Goal: Navigation & Orientation: Find specific page/section

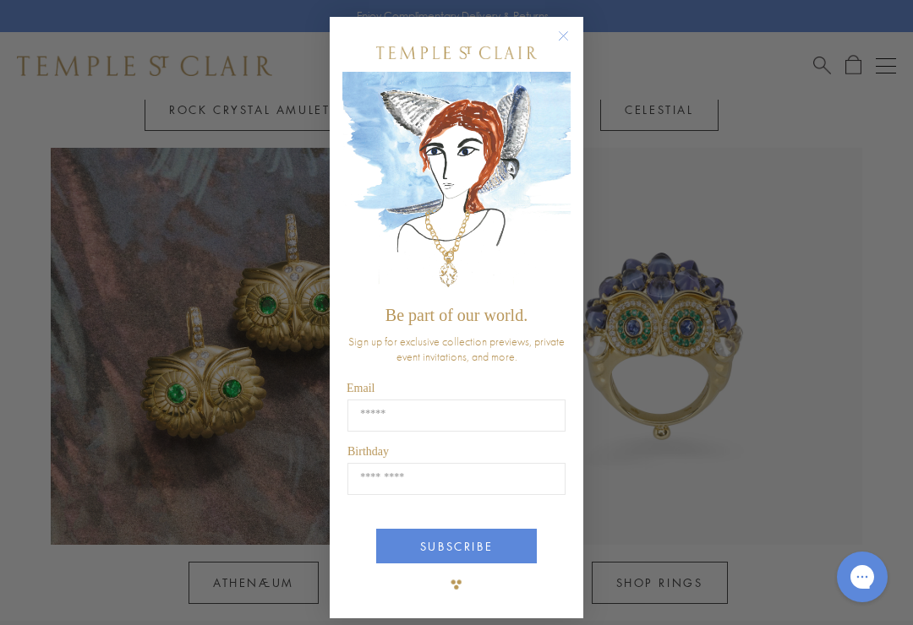
scroll to position [1239, 0]
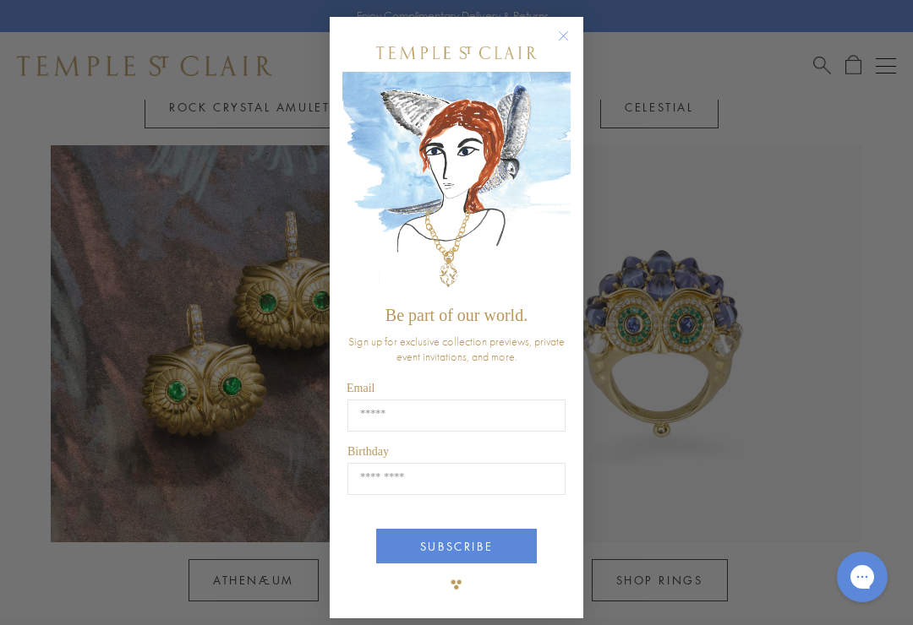
click at [572, 41] on circle "Close dialog" at bounding box center [563, 36] width 20 height 20
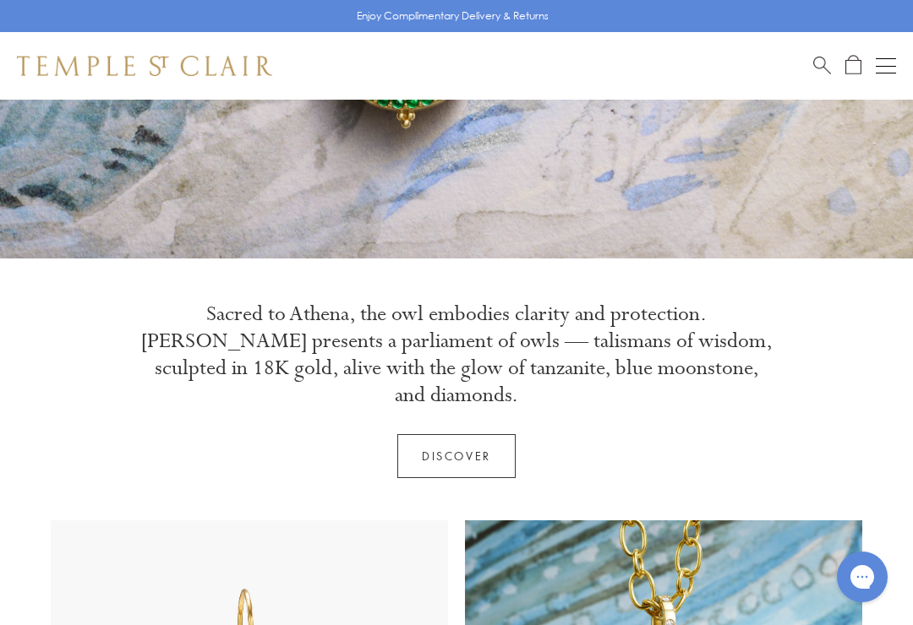
scroll to position [0, 0]
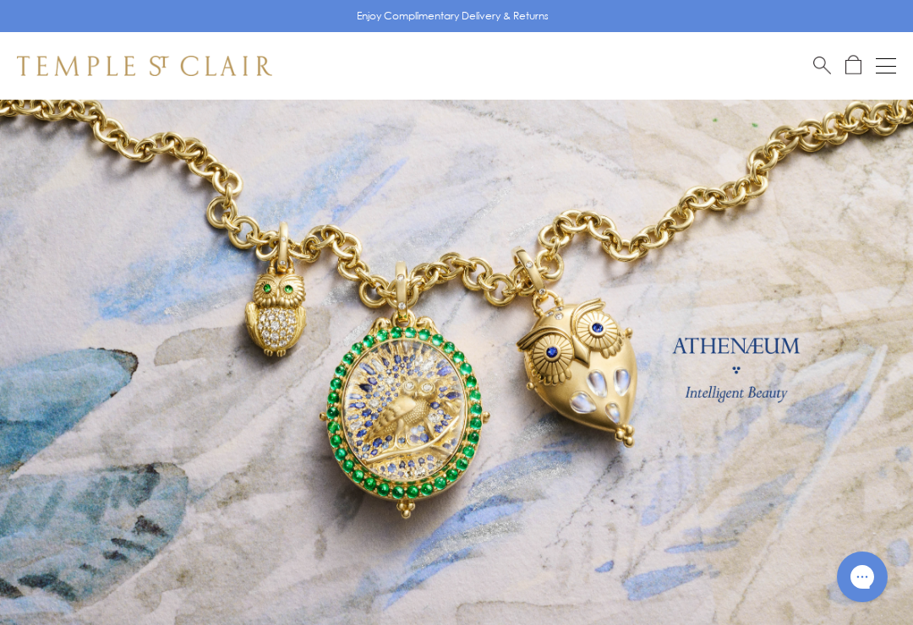
click at [887, 64] on button "Open navigation" at bounding box center [885, 66] width 20 height 20
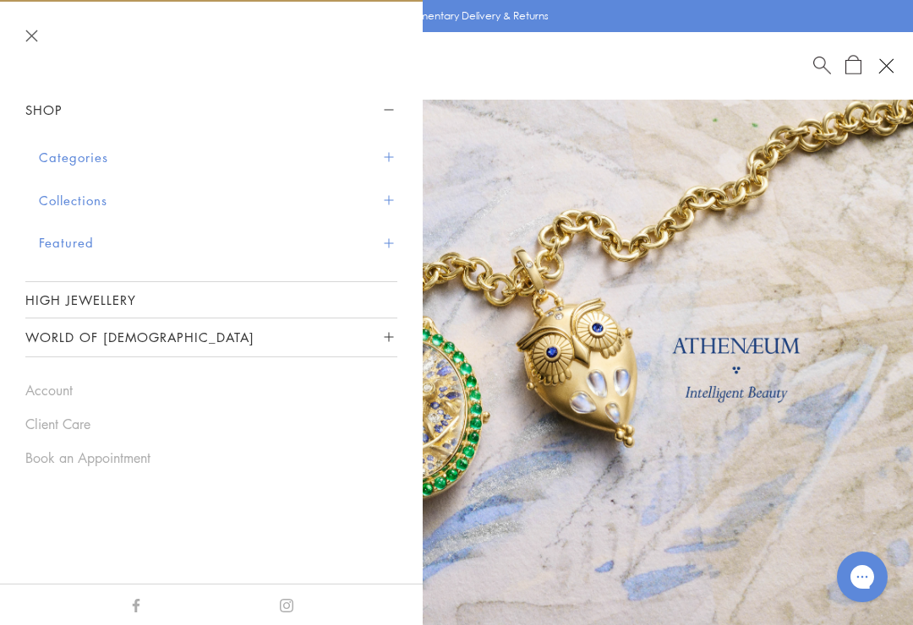
click at [77, 165] on button "Categories" at bounding box center [218, 157] width 358 height 43
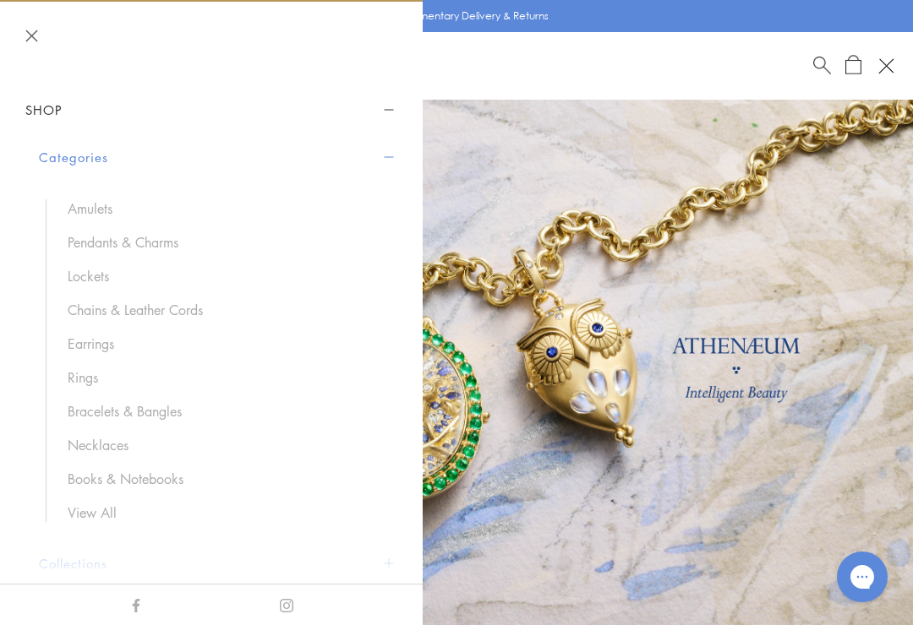
click at [95, 236] on link "Pendants & Charms" at bounding box center [224, 242] width 313 height 19
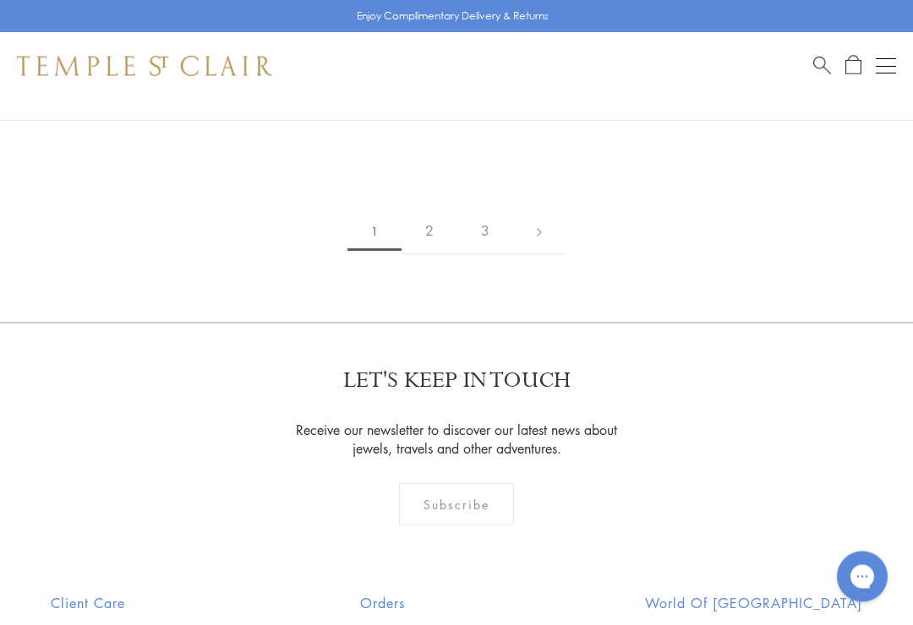
scroll to position [17963, 0]
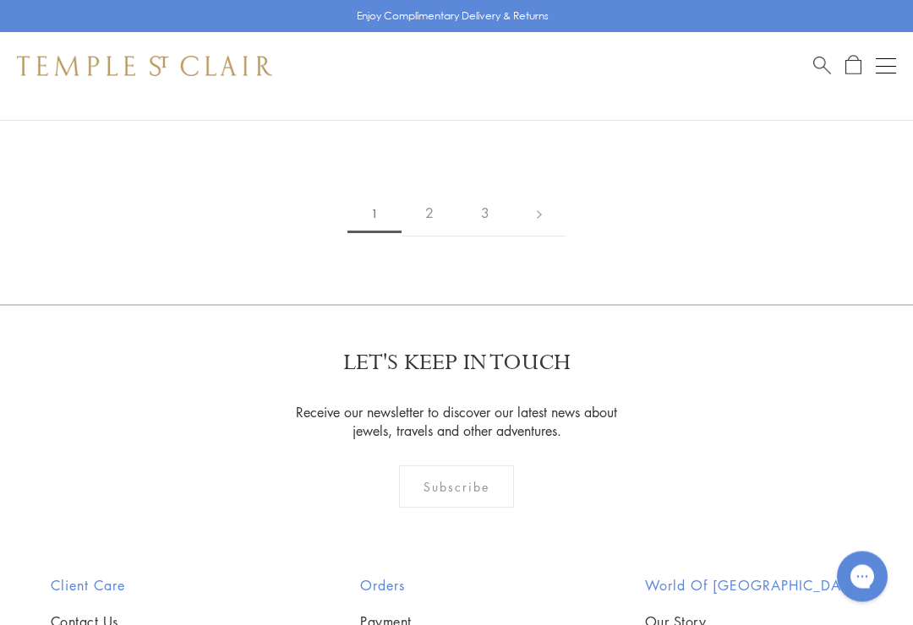
click at [437, 191] on link "2" at bounding box center [429, 214] width 56 height 46
